Goal: Transaction & Acquisition: Purchase product/service

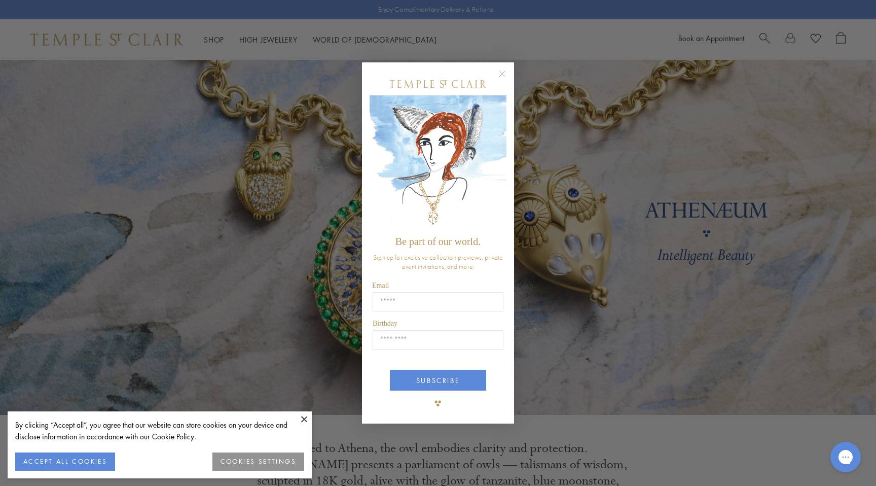
click at [500, 71] on icon "Close dialog" at bounding box center [502, 73] width 5 height 5
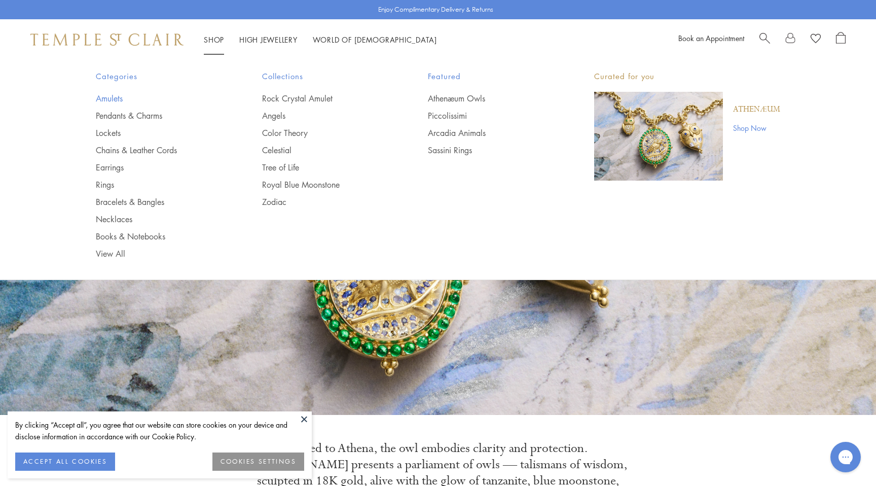
click at [119, 94] on link "Amulets" at bounding box center [159, 98] width 126 height 11
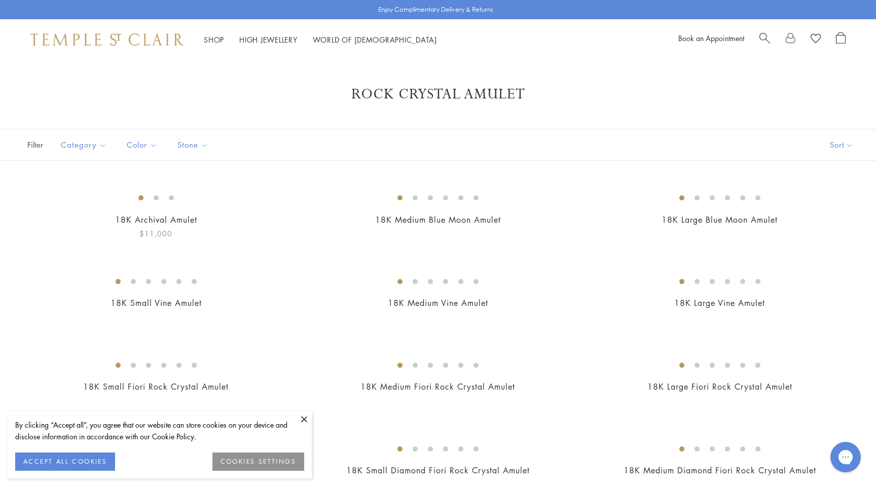
click at [0, 0] on img at bounding box center [0, 0] width 0 height 0
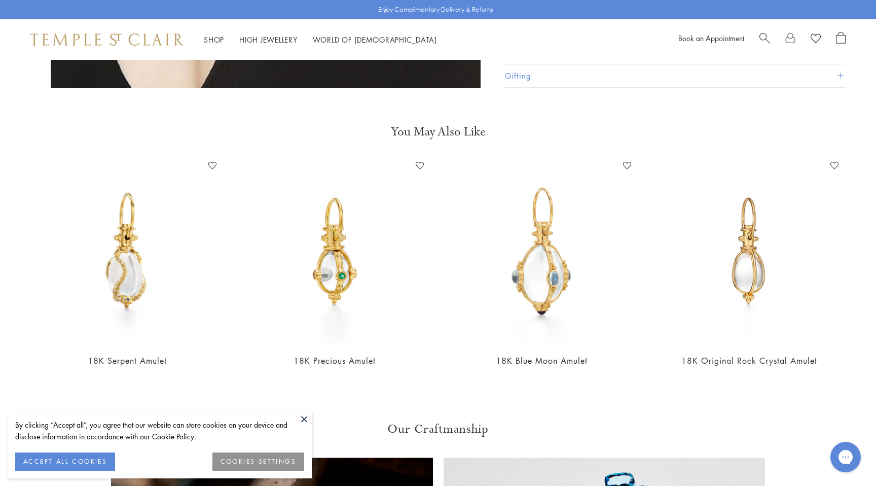
scroll to position [841, 0]
